Goal: Task Accomplishment & Management: Use online tool/utility

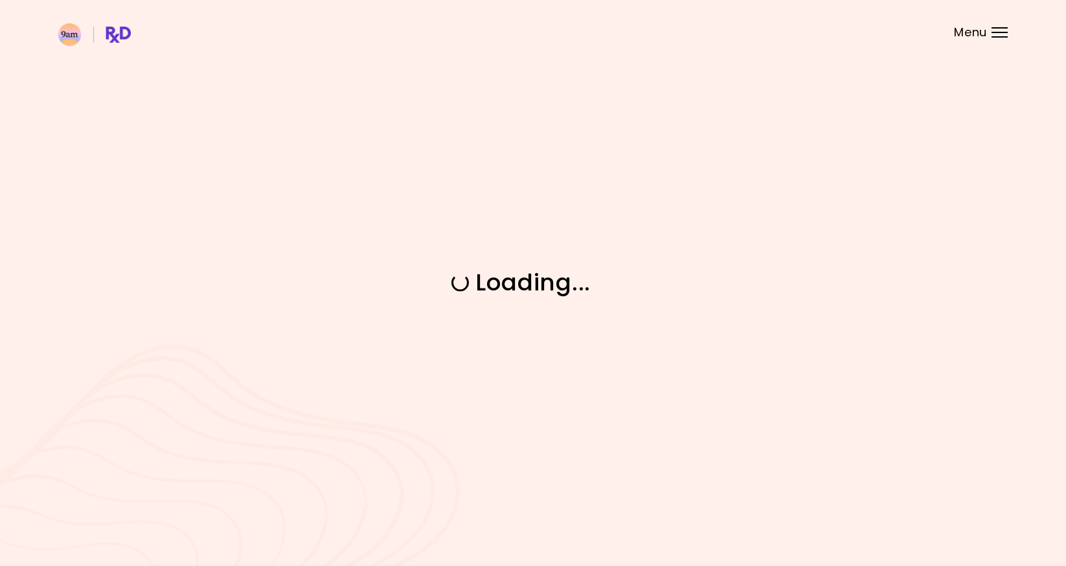
click at [989, 35] on header at bounding box center [533, 26] width 1066 height 52
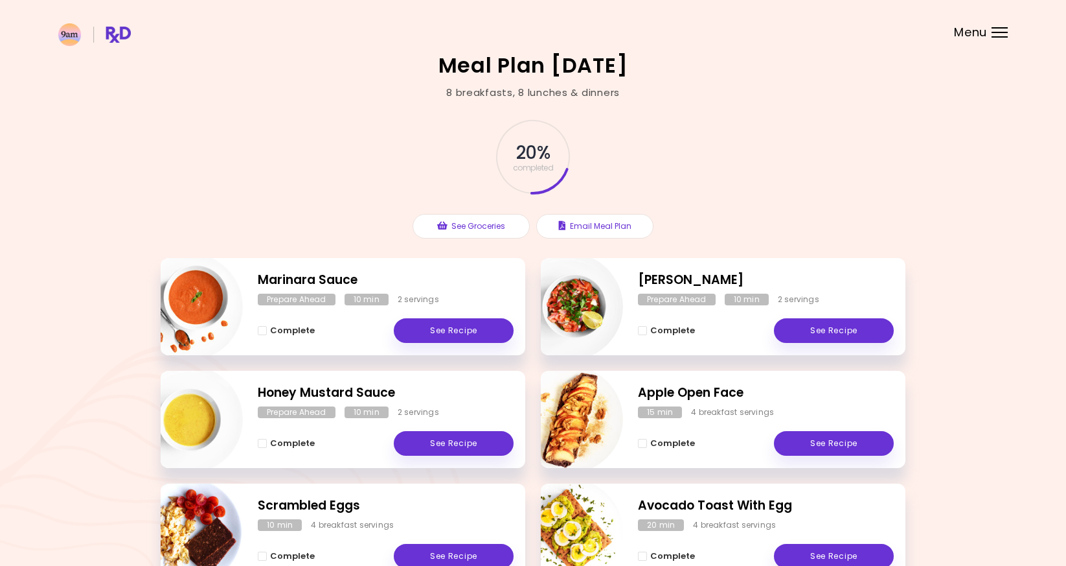
click at [994, 34] on div "Menu" at bounding box center [1000, 32] width 16 height 10
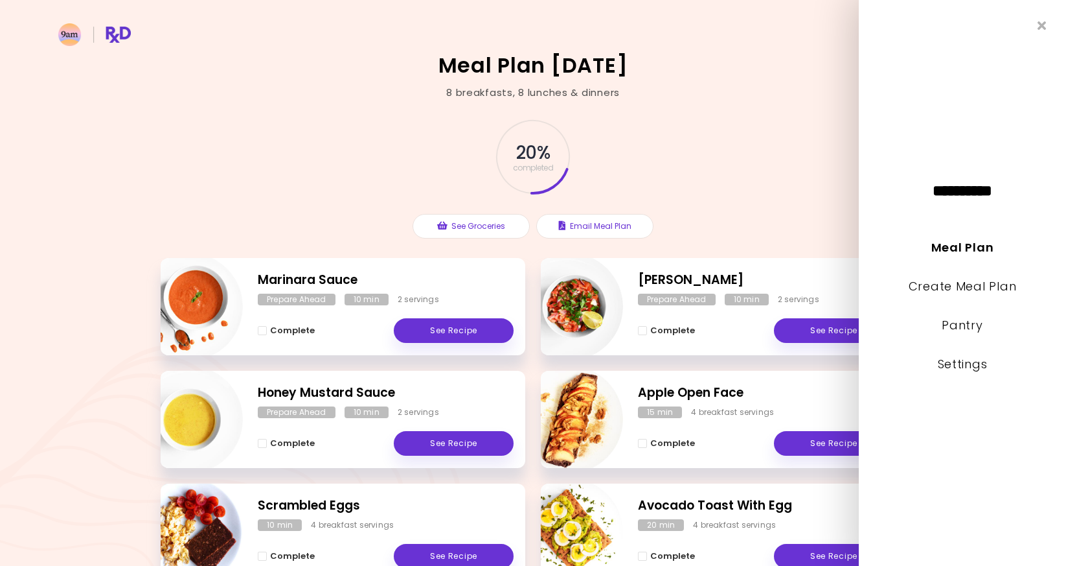
click at [955, 275] on li "Meal Plan" at bounding box center [962, 256] width 207 height 39
click at [955, 281] on link "Create Meal Plan" at bounding box center [963, 286] width 108 height 16
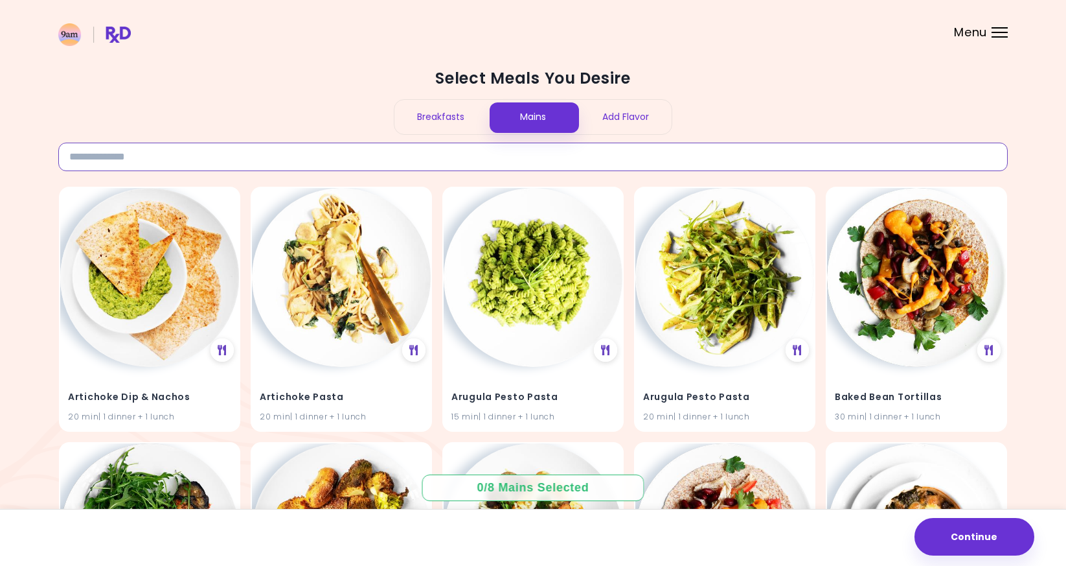
click at [360, 162] on input at bounding box center [533, 157] width 950 height 29
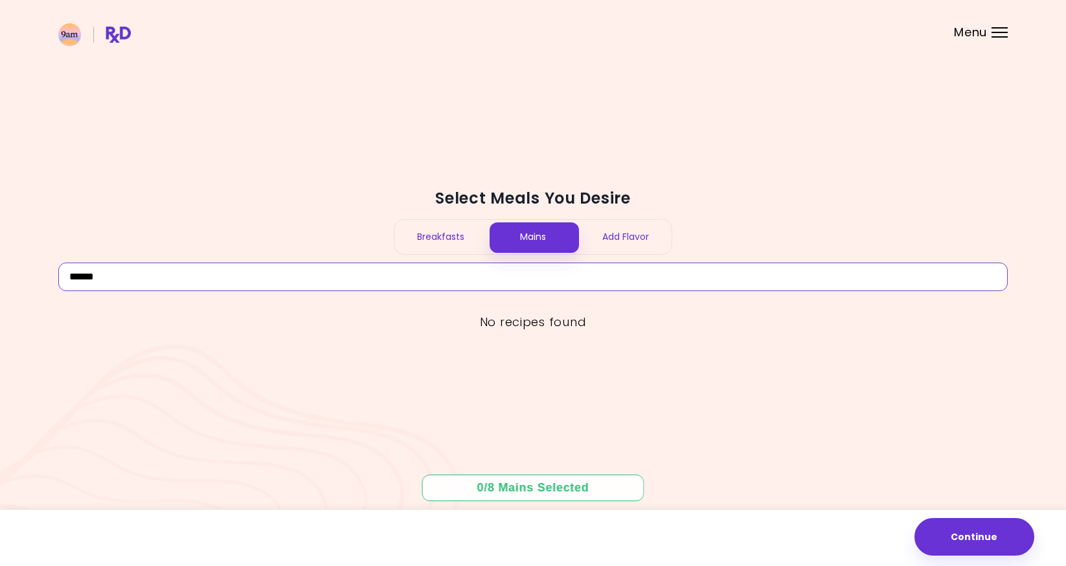
type input "******"
